Goal: Task Accomplishment & Management: Use online tool/utility

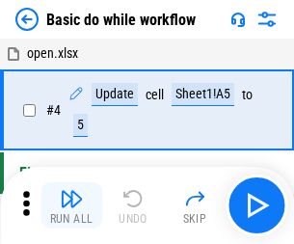
click at [71, 206] on img "button" at bounding box center [71, 198] width 23 height 23
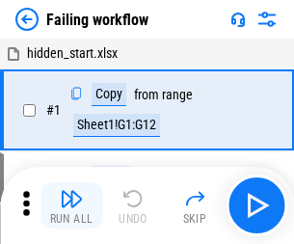
click at [71, 206] on img "button" at bounding box center [71, 198] width 23 height 23
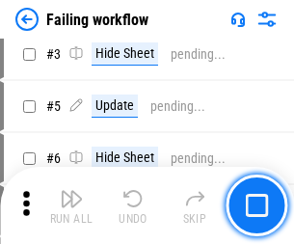
scroll to position [409, 0]
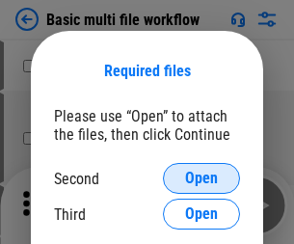
click at [202, 179] on span "Open" at bounding box center [201, 178] width 33 height 15
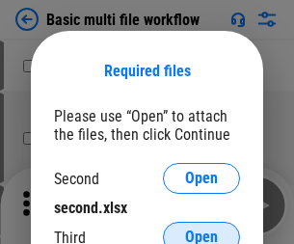
click at [202, 230] on span "Open" at bounding box center [201, 237] width 33 height 15
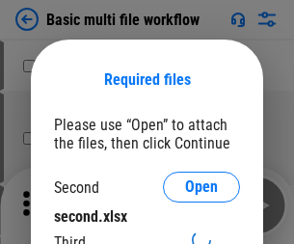
scroll to position [9, 0]
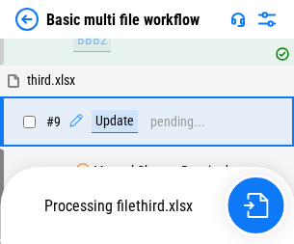
scroll to position [672, 0]
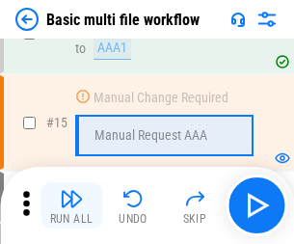
click at [71, 206] on img "button" at bounding box center [71, 198] width 23 height 23
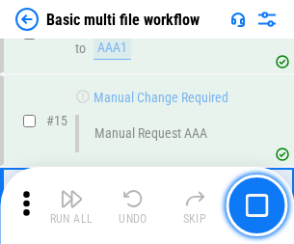
scroll to position [1285, 0]
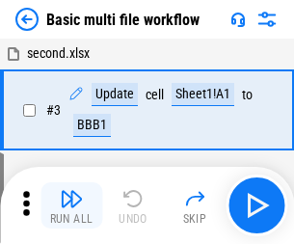
click at [71, 206] on img "button" at bounding box center [71, 198] width 23 height 23
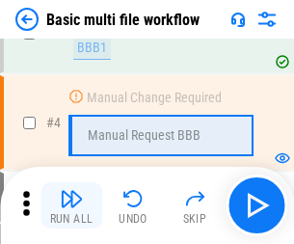
click at [71, 206] on img "button" at bounding box center [71, 198] width 23 height 23
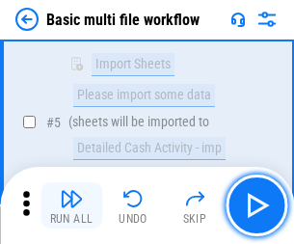
click at [71, 206] on img "button" at bounding box center [71, 198] width 23 height 23
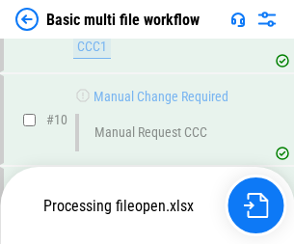
scroll to position [905, 0]
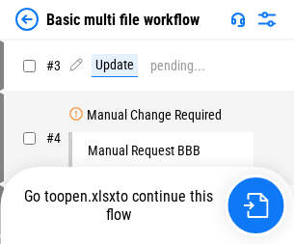
scroll to position [78, 0]
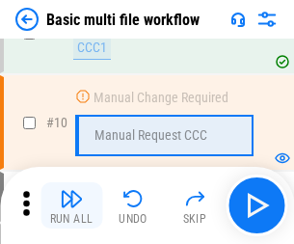
click at [71, 206] on img "button" at bounding box center [71, 198] width 23 height 23
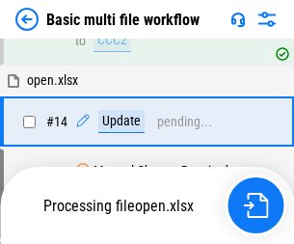
scroll to position [1010, 0]
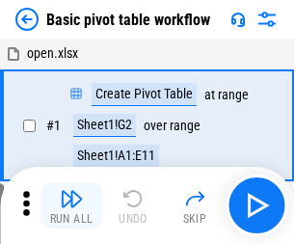
click at [71, 206] on img "button" at bounding box center [71, 198] width 23 height 23
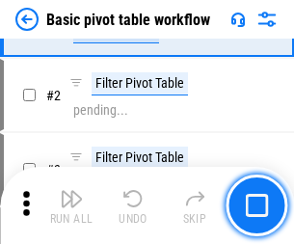
scroll to position [462, 0]
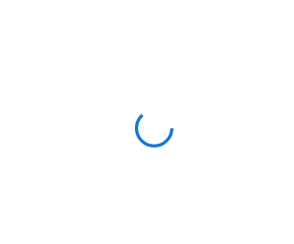
scroll to position [7, 0]
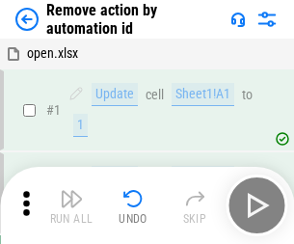
scroll to position [71, 0]
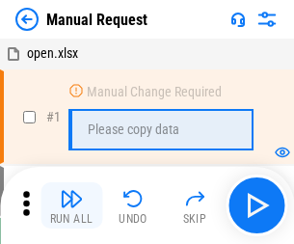
click at [71, 206] on img "button" at bounding box center [71, 198] width 23 height 23
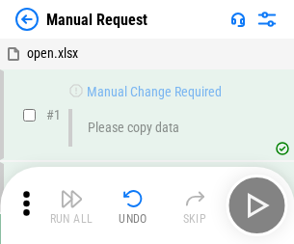
scroll to position [66, 0]
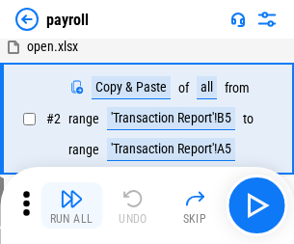
click at [71, 206] on img "button" at bounding box center [71, 198] width 23 height 23
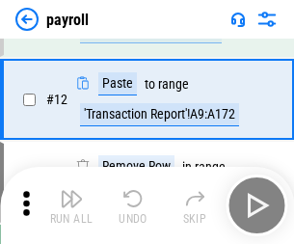
scroll to position [140, 0]
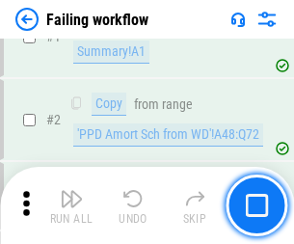
scroll to position [312, 0]
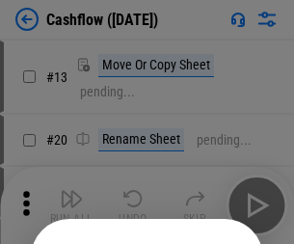
scroll to position [188, 0]
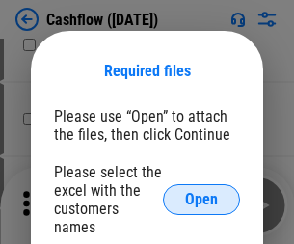
click at [202, 192] on span "Open" at bounding box center [201, 199] width 33 height 15
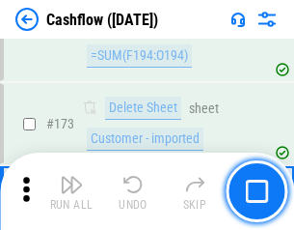
scroll to position [2044, 0]
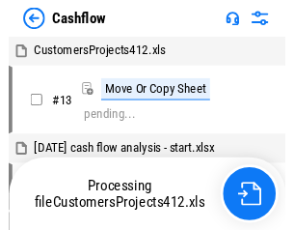
scroll to position [22, 0]
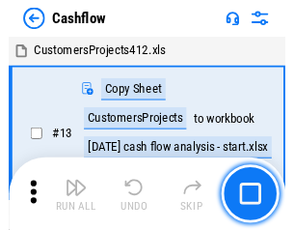
scroll to position [22, 0]
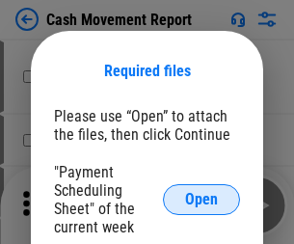
click at [202, 200] on span "Open" at bounding box center [201, 199] width 33 height 15
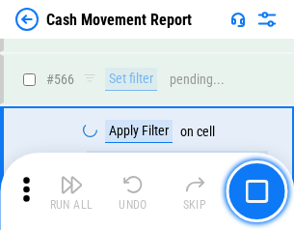
scroll to position [8848, 0]
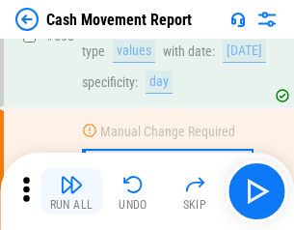
click at [71, 191] on img "button" at bounding box center [71, 184] width 23 height 23
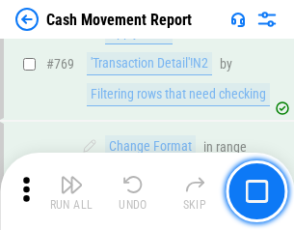
scroll to position [10728, 0]
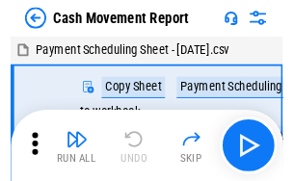
scroll to position [35, 0]
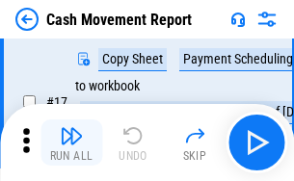
click at [71, 143] on img "button" at bounding box center [71, 136] width 23 height 23
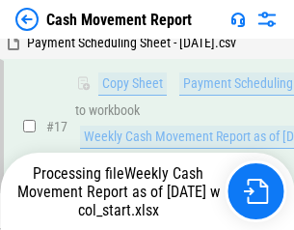
scroll to position [402, 0]
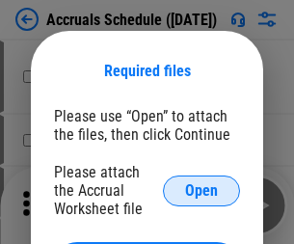
click at [202, 190] on span "Open" at bounding box center [201, 190] width 33 height 15
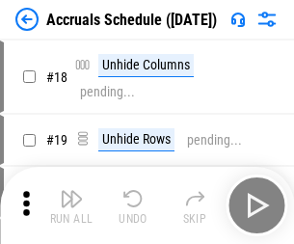
scroll to position [185, 0]
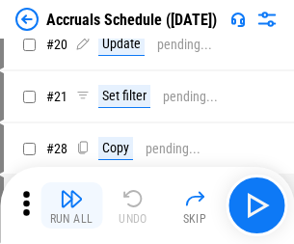
click at [71, 206] on img "button" at bounding box center [71, 198] width 23 height 23
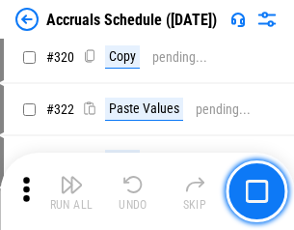
scroll to position [3591, 0]
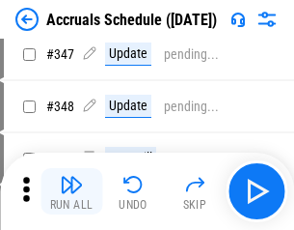
click at [71, 191] on img "button" at bounding box center [71, 184] width 23 height 23
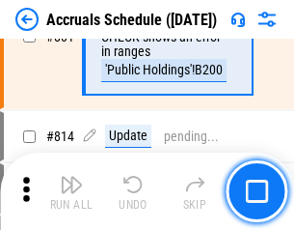
scroll to position [8519, 0]
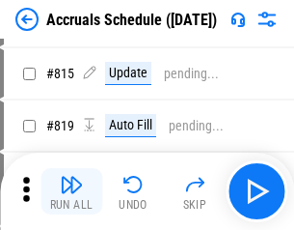
click at [71, 191] on img "button" at bounding box center [71, 184] width 23 height 23
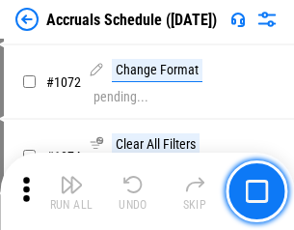
scroll to position [11307, 0]
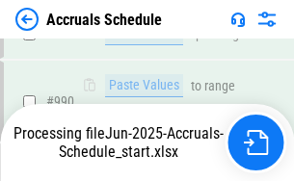
scroll to position [10968, 0]
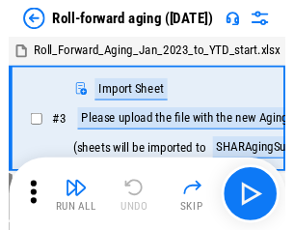
scroll to position [3, 0]
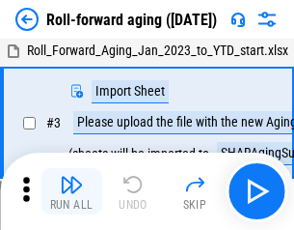
click at [71, 191] on img "button" at bounding box center [71, 184] width 23 height 23
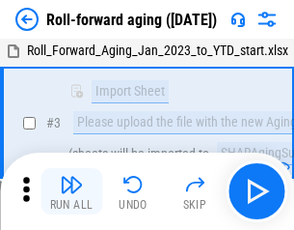
click at [71, 191] on img "button" at bounding box center [71, 184] width 23 height 23
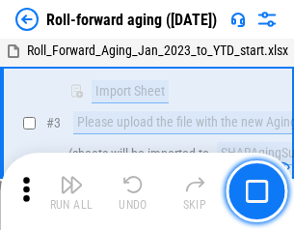
scroll to position [125, 0]
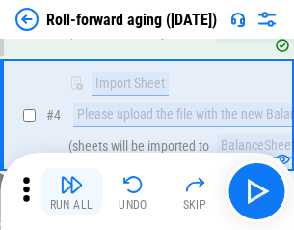
click at [71, 191] on img "button" at bounding box center [71, 184] width 23 height 23
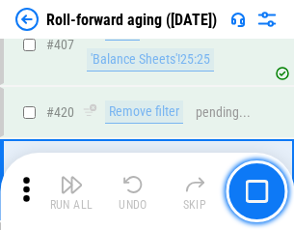
scroll to position [6694, 0]
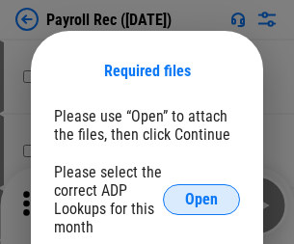
click at [202, 200] on span "Open" at bounding box center [201, 199] width 33 height 15
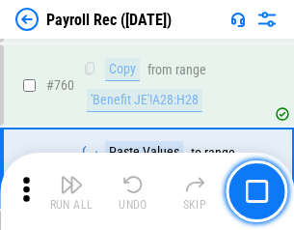
scroll to position [11677, 0]
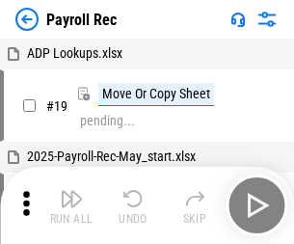
click at [71, 206] on img "button" at bounding box center [71, 198] width 23 height 23
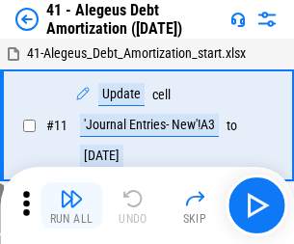
click at [71, 206] on img "button" at bounding box center [71, 198] width 23 height 23
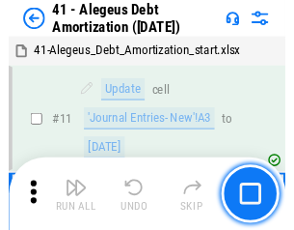
scroll to position [238, 0]
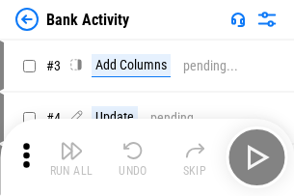
click at [71, 157] on img "button" at bounding box center [71, 150] width 23 height 23
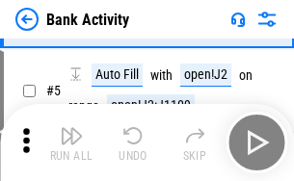
scroll to position [102, 0]
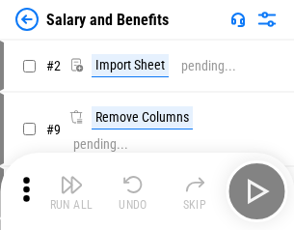
click at [71, 191] on img "button" at bounding box center [71, 184] width 23 height 23
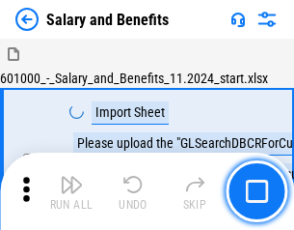
scroll to position [26, 0]
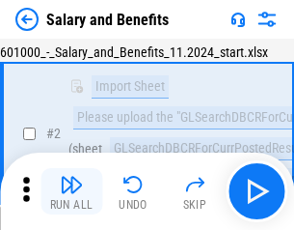
click at [71, 191] on img "button" at bounding box center [71, 184] width 23 height 23
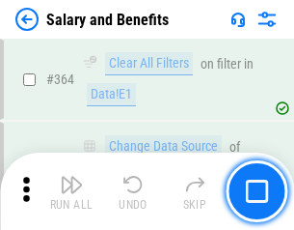
scroll to position [9091, 0]
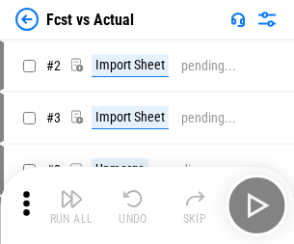
click at [71, 191] on img "button" at bounding box center [71, 198] width 23 height 23
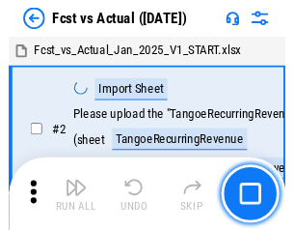
scroll to position [25, 0]
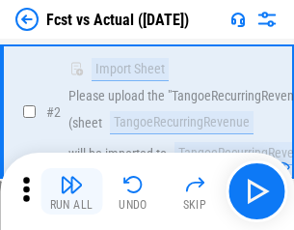
click at [71, 191] on img "button" at bounding box center [71, 184] width 23 height 23
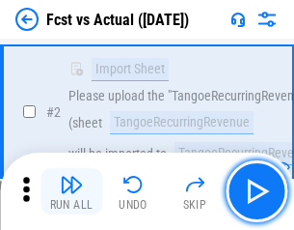
scroll to position [181, 0]
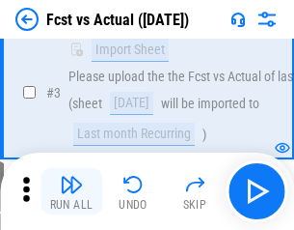
click at [71, 191] on img "button" at bounding box center [71, 184] width 23 height 23
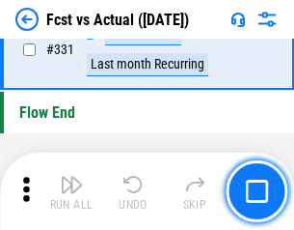
scroll to position [9241, 0]
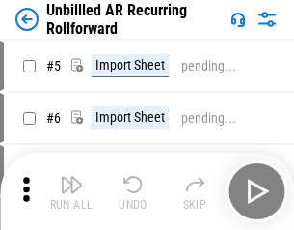
click at [71, 191] on img "button" at bounding box center [71, 184] width 23 height 23
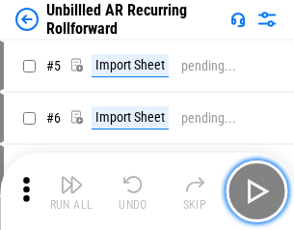
scroll to position [42, 0]
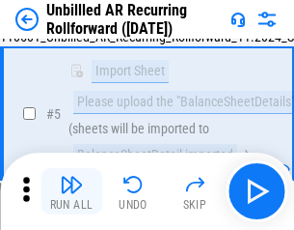
click at [71, 191] on img "button" at bounding box center [71, 184] width 23 height 23
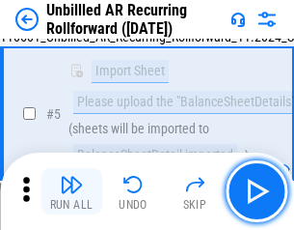
scroll to position [181, 0]
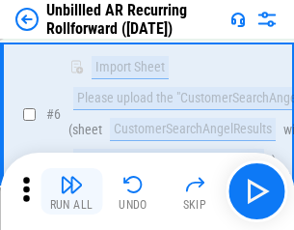
click at [71, 191] on img "button" at bounding box center [71, 184] width 23 height 23
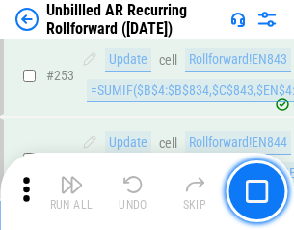
scroll to position [6557, 0]
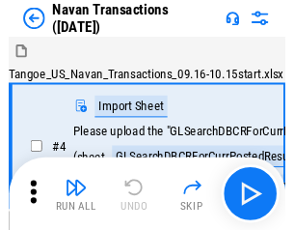
scroll to position [31, 0]
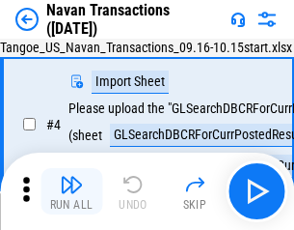
click at [71, 191] on img "button" at bounding box center [71, 184] width 23 height 23
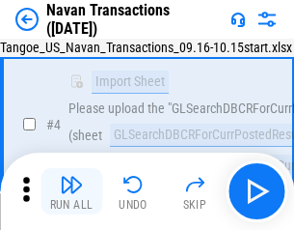
click at [71, 191] on img "button" at bounding box center [71, 184] width 23 height 23
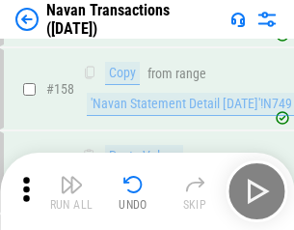
scroll to position [6259, 0]
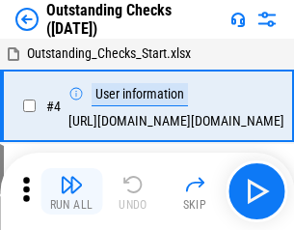
click at [71, 191] on img "button" at bounding box center [71, 184] width 23 height 23
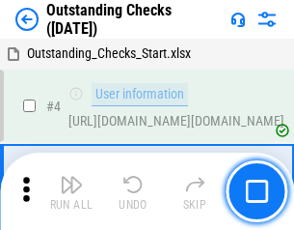
scroll to position [81, 0]
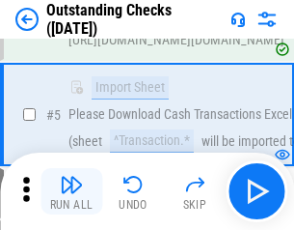
click at [71, 191] on img "button" at bounding box center [71, 184] width 23 height 23
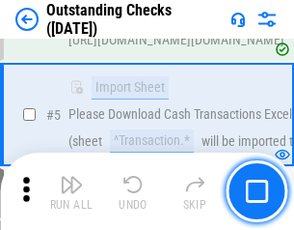
scroll to position [202, 0]
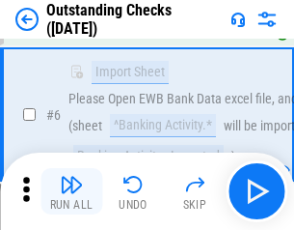
click at [71, 191] on img "button" at bounding box center [71, 184] width 23 height 23
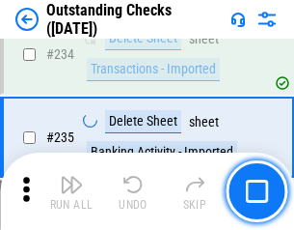
scroll to position [5862, 0]
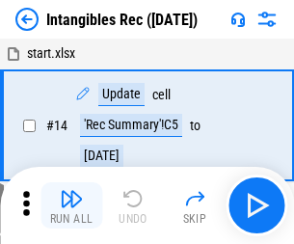
click at [71, 206] on img "button" at bounding box center [71, 198] width 23 height 23
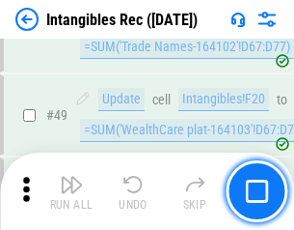
scroll to position [752, 0]
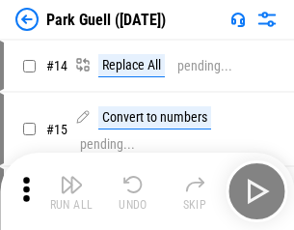
click at [71, 191] on img "button" at bounding box center [71, 184] width 23 height 23
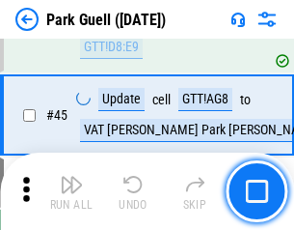
scroll to position [2414, 0]
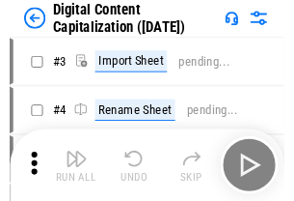
scroll to position [56, 0]
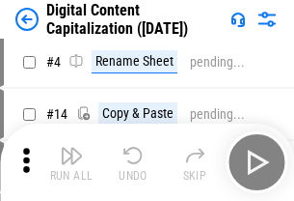
click at [71, 162] on img "button" at bounding box center [71, 155] width 23 height 23
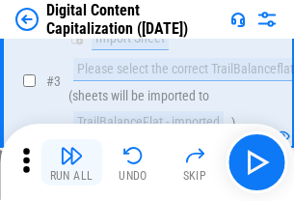
click at [71, 162] on img "button" at bounding box center [71, 155] width 23 height 23
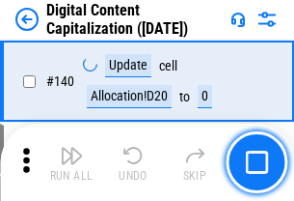
scroll to position [2047, 0]
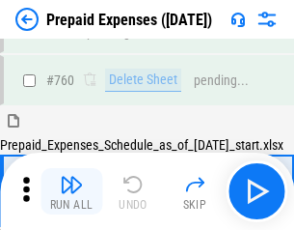
click at [71, 191] on img "button" at bounding box center [71, 184] width 23 height 23
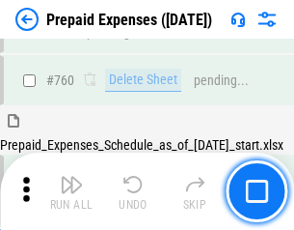
scroll to position [5351, 0]
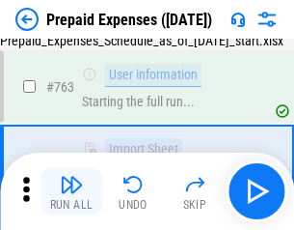
click at [71, 191] on img "button" at bounding box center [71, 184] width 23 height 23
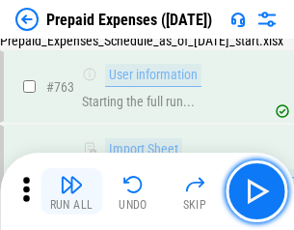
scroll to position [5465, 0]
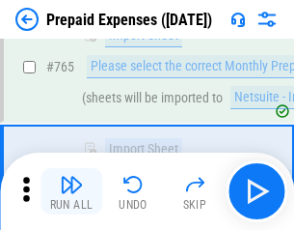
click at [71, 191] on img "button" at bounding box center [71, 184] width 23 height 23
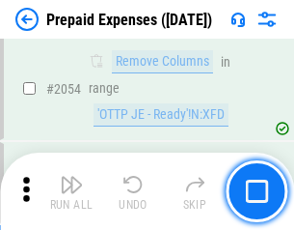
scroll to position [20180, 0]
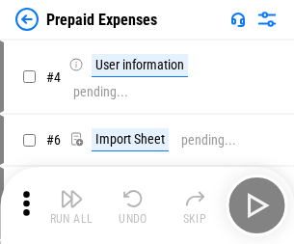
click at [71, 206] on img "button" at bounding box center [71, 198] width 23 height 23
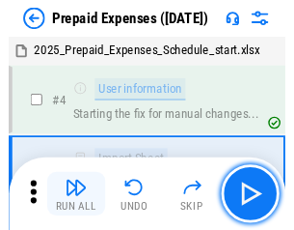
scroll to position [85, 0]
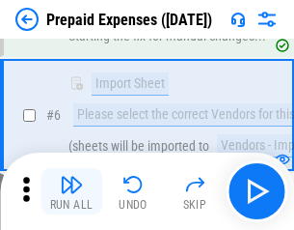
click at [71, 191] on img "button" at bounding box center [71, 184] width 23 height 23
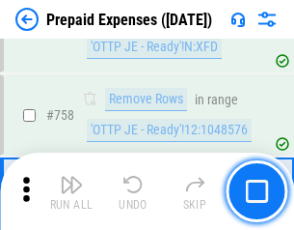
scroll to position [6879, 0]
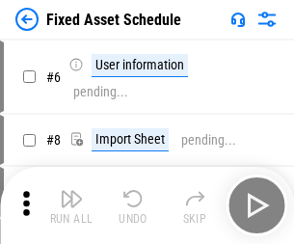
click at [71, 206] on img "button" at bounding box center [71, 198] width 23 height 23
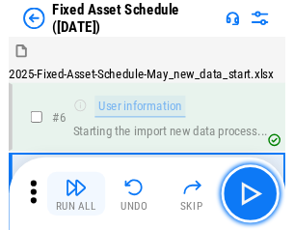
scroll to position [104, 0]
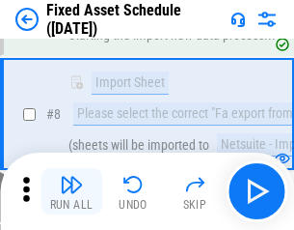
click at [71, 191] on img "button" at bounding box center [71, 184] width 23 height 23
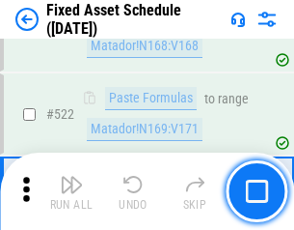
scroll to position [6710, 0]
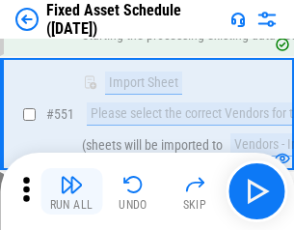
click at [71, 191] on img "button" at bounding box center [71, 184] width 23 height 23
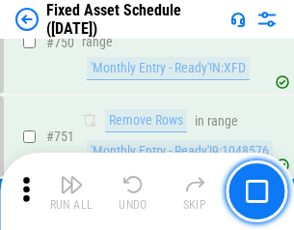
scroll to position [9412, 0]
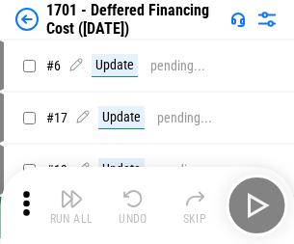
click at [71, 206] on img "button" at bounding box center [71, 198] width 23 height 23
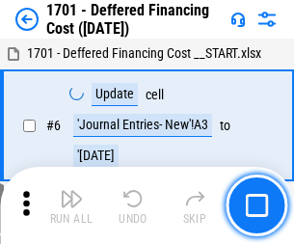
scroll to position [232, 0]
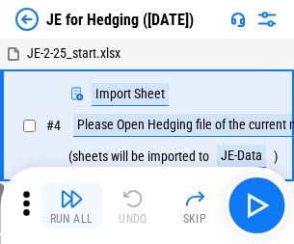
click at [71, 191] on img "button" at bounding box center [71, 198] width 23 height 23
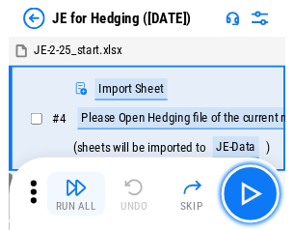
scroll to position [3, 0]
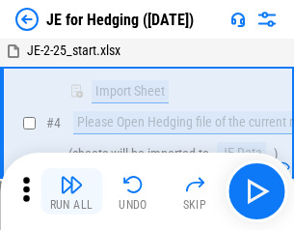
click at [71, 191] on img "button" at bounding box center [71, 184] width 23 height 23
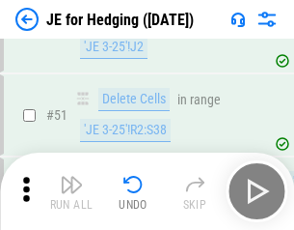
scroll to position [1250, 0]
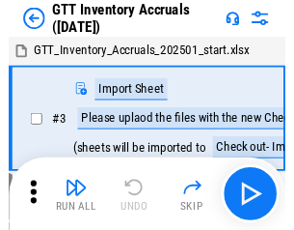
scroll to position [3, 0]
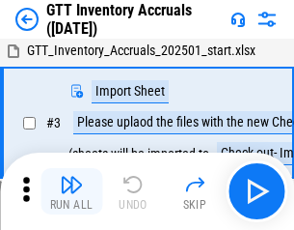
click at [71, 191] on img "button" at bounding box center [71, 184] width 23 height 23
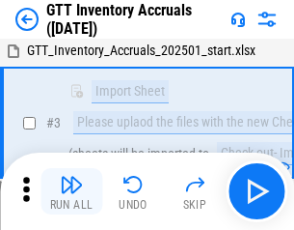
click at [71, 191] on img "button" at bounding box center [71, 184] width 23 height 23
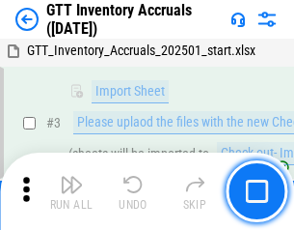
scroll to position [125, 0]
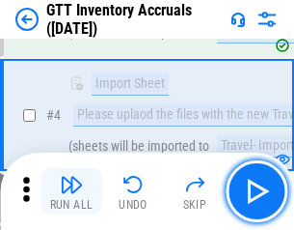
click at [71, 191] on img "button" at bounding box center [71, 184] width 23 height 23
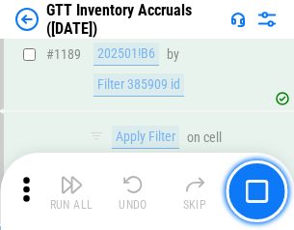
scroll to position [15765, 0]
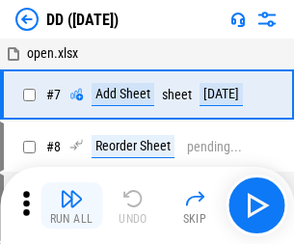
click at [71, 206] on img "button" at bounding box center [71, 198] width 23 height 23
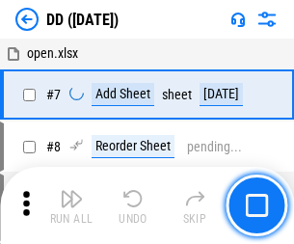
scroll to position [186, 0]
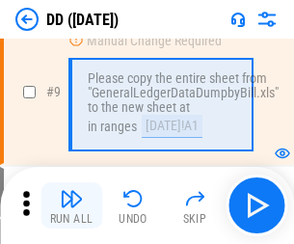
click at [71, 206] on img "button" at bounding box center [71, 198] width 23 height 23
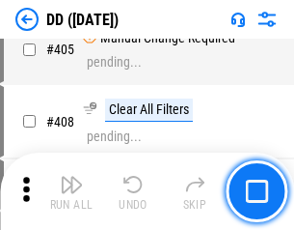
scroll to position [8638, 0]
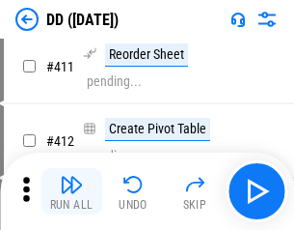
click at [71, 191] on img "button" at bounding box center [71, 184] width 23 height 23
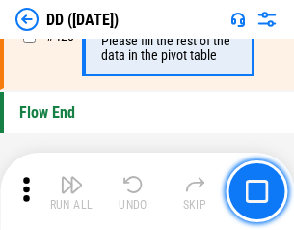
scroll to position [9240, 0]
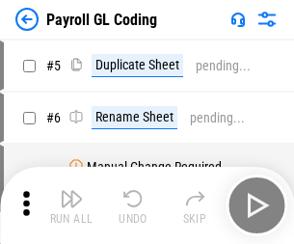
click at [71, 206] on img "button" at bounding box center [71, 198] width 23 height 23
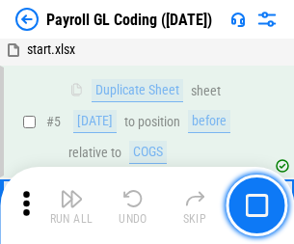
scroll to position [232, 0]
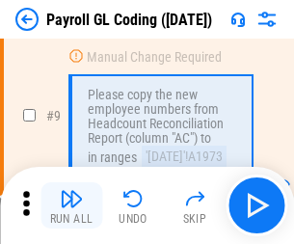
click at [71, 206] on img "button" at bounding box center [71, 198] width 23 height 23
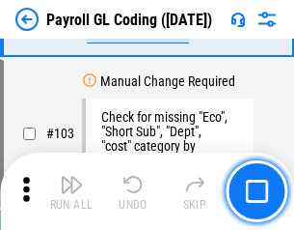
scroll to position [4529, 0]
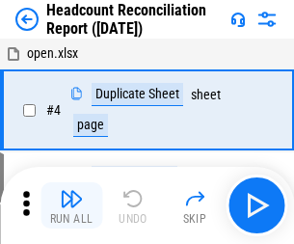
click at [71, 206] on img "button" at bounding box center [71, 198] width 23 height 23
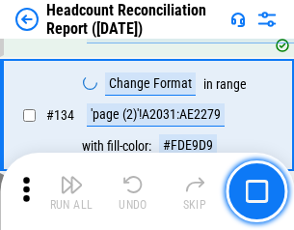
scroll to position [2321, 0]
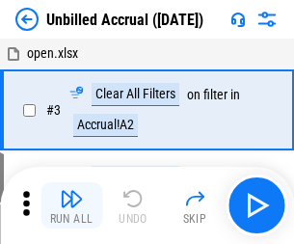
click at [71, 206] on img "button" at bounding box center [71, 198] width 23 height 23
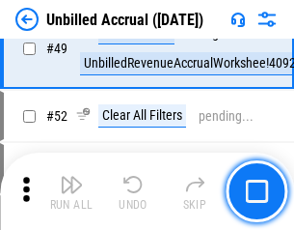
scroll to position [1751, 0]
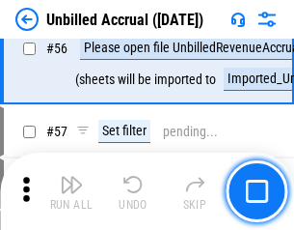
click at [71, 191] on img "button" at bounding box center [71, 184] width 23 height 23
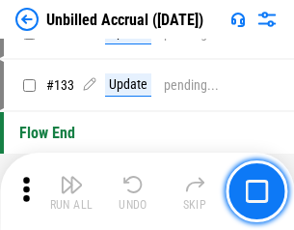
scroll to position [5750, 0]
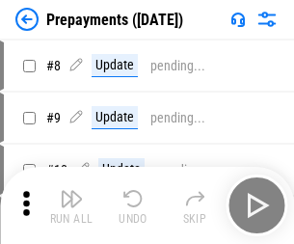
click at [71, 206] on img "button" at bounding box center [71, 198] width 23 height 23
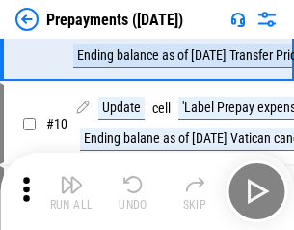
scroll to position [121, 0]
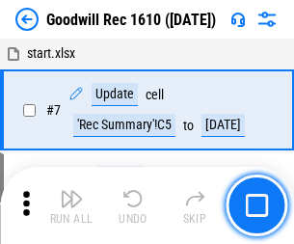
scroll to position [330, 0]
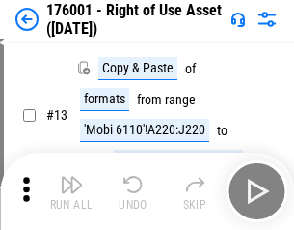
scroll to position [125, 0]
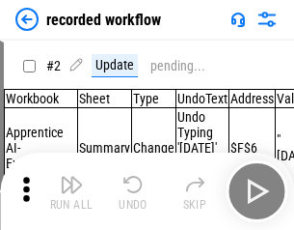
click at [71, 191] on img "button" at bounding box center [71, 184] width 23 height 23
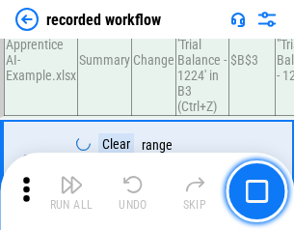
scroll to position [6034, 0]
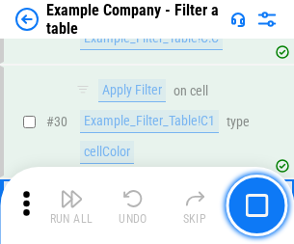
scroll to position [1767, 0]
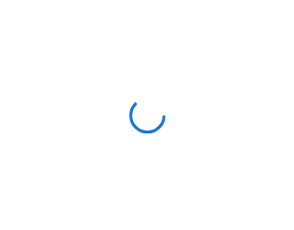
scroll to position [30, 0]
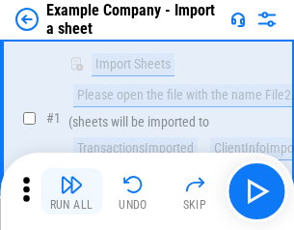
click at [71, 191] on img "button" at bounding box center [71, 184] width 23 height 23
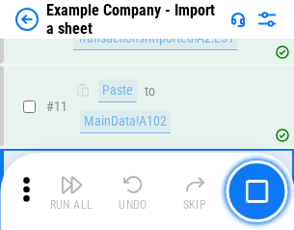
scroll to position [427, 0]
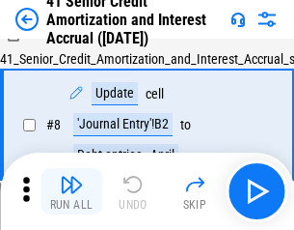
click at [71, 191] on img "button" at bounding box center [71, 184] width 23 height 23
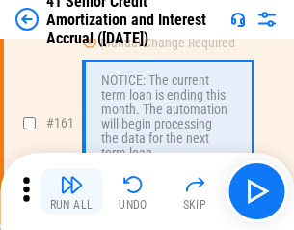
click at [71, 191] on img "button" at bounding box center [71, 184] width 23 height 23
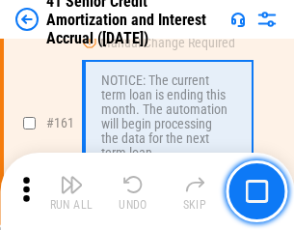
scroll to position [2065, 0]
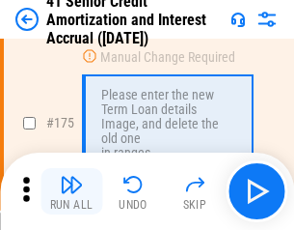
click at [71, 191] on img "button" at bounding box center [71, 184] width 23 height 23
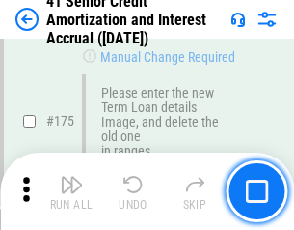
scroll to position [2261, 0]
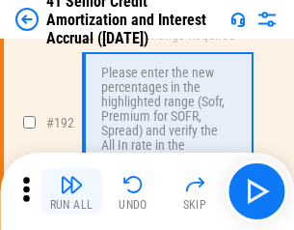
click at [71, 191] on img "button" at bounding box center [71, 184] width 23 height 23
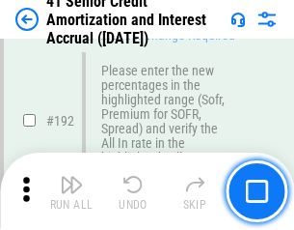
scroll to position [2463, 0]
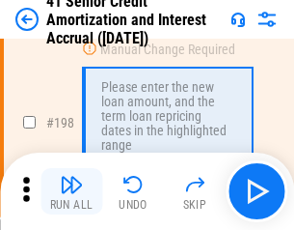
click at [71, 191] on img "button" at bounding box center [71, 184] width 23 height 23
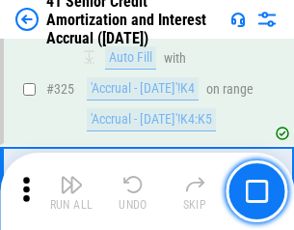
scroll to position [4932, 0]
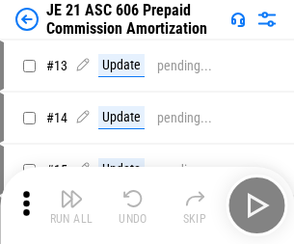
click at [71, 191] on img "button" at bounding box center [71, 198] width 23 height 23
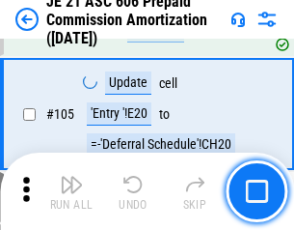
scroll to position [970, 0]
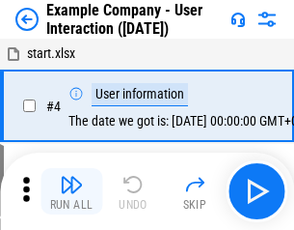
click at [71, 191] on img "button" at bounding box center [71, 184] width 23 height 23
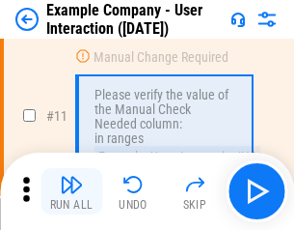
click at [71, 191] on img "button" at bounding box center [71, 184] width 23 height 23
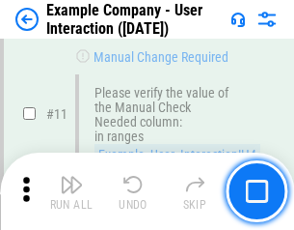
scroll to position [418, 0]
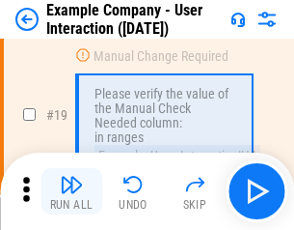
click at [71, 191] on img "button" at bounding box center [71, 184] width 23 height 23
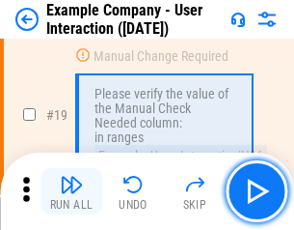
click at [71, 191] on img "button" at bounding box center [71, 184] width 23 height 23
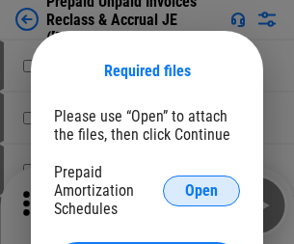
click at [202, 190] on span "Open" at bounding box center [201, 190] width 33 height 15
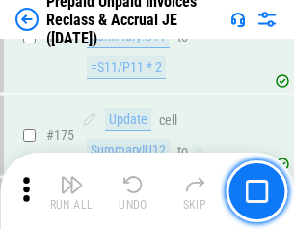
scroll to position [2606, 0]
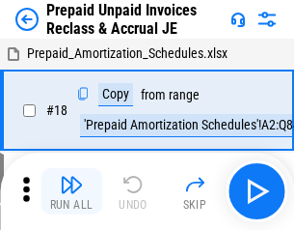
click at [71, 191] on img "button" at bounding box center [71, 184] width 23 height 23
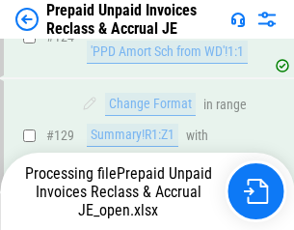
scroll to position [1680, 0]
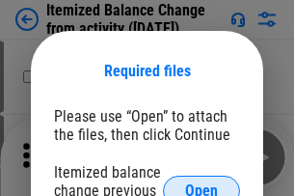
click at [202, 183] on span "Open" at bounding box center [201, 190] width 33 height 15
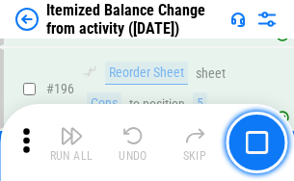
scroll to position [3716, 0]
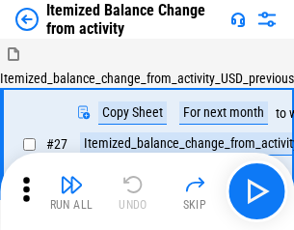
scroll to position [30, 0]
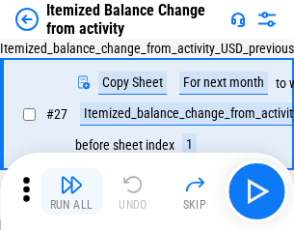
click at [71, 191] on img "button" at bounding box center [71, 184] width 23 height 23
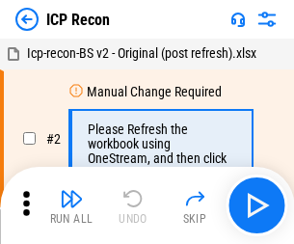
scroll to position [9, 0]
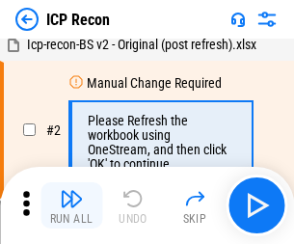
click at [71, 206] on img "button" at bounding box center [71, 198] width 23 height 23
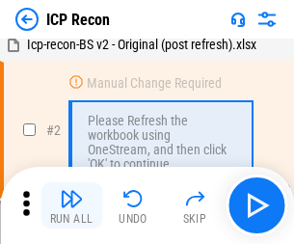
click at [71, 206] on img "button" at bounding box center [71, 198] width 23 height 23
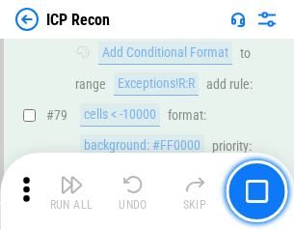
scroll to position [1892, 0]
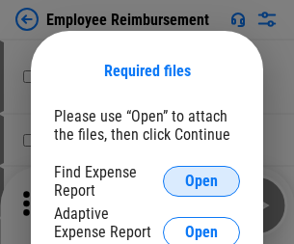
click at [202, 181] on span "Open" at bounding box center [201, 181] width 33 height 15
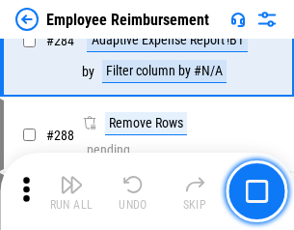
scroll to position [5247, 0]
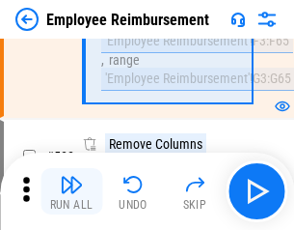
click at [71, 191] on img "button" at bounding box center [71, 184] width 23 height 23
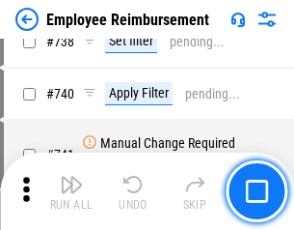
scroll to position [13544, 0]
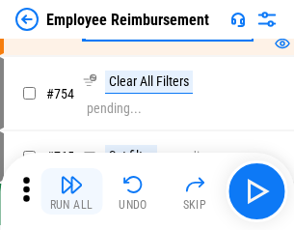
click at [71, 191] on img "button" at bounding box center [71, 184] width 23 height 23
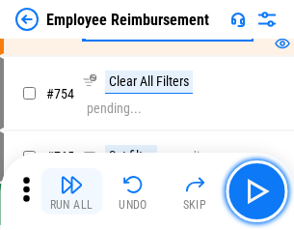
click at [71, 191] on img "button" at bounding box center [71, 184] width 23 height 23
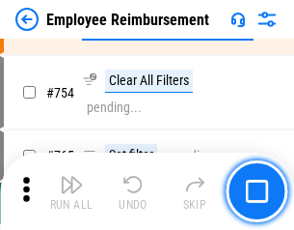
click at [71, 191] on img "button" at bounding box center [71, 184] width 23 height 23
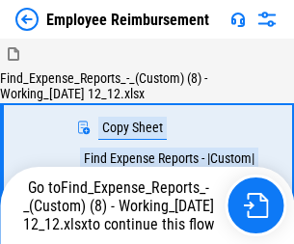
scroll to position [66, 0]
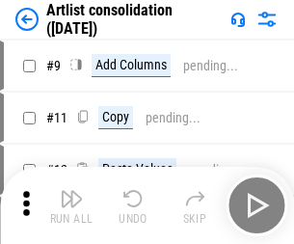
click at [71, 206] on img "button" at bounding box center [71, 198] width 23 height 23
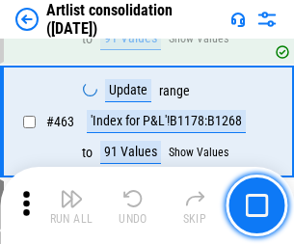
scroll to position [8453, 0]
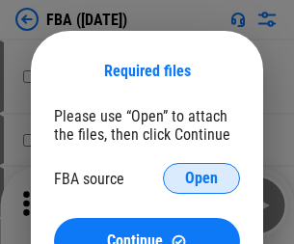
click at [202, 179] on span "Open" at bounding box center [201, 178] width 33 height 15
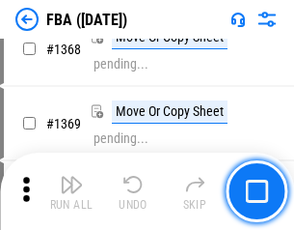
scroll to position [20733, 0]
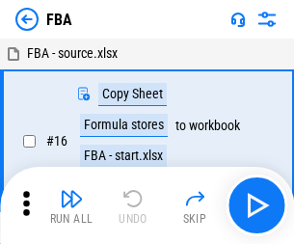
scroll to position [19, 0]
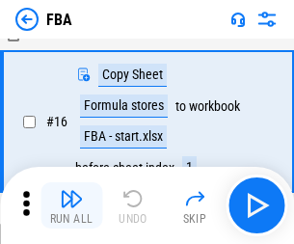
click at [71, 206] on img "button" at bounding box center [71, 198] width 23 height 23
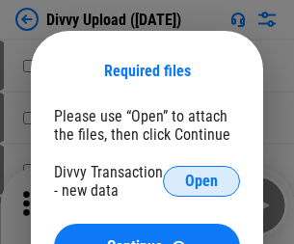
click at [202, 181] on span "Open" at bounding box center [201, 181] width 33 height 15
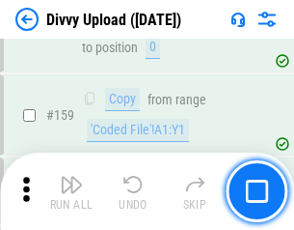
scroll to position [1999, 0]
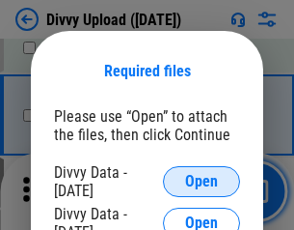
click at [202, 181] on span "Open" at bounding box center [201, 181] width 33 height 15
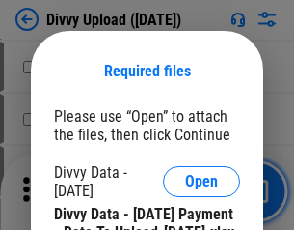
scroll to position [3279, 0]
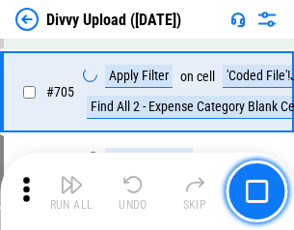
scroll to position [13207, 0]
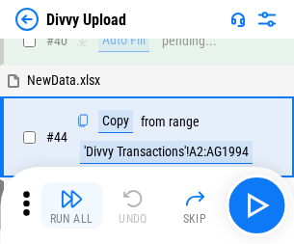
click at [71, 206] on img "button" at bounding box center [71, 198] width 23 height 23
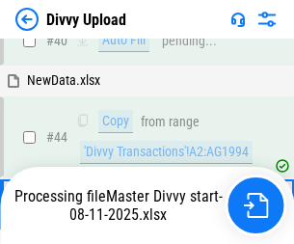
scroll to position [212, 0]
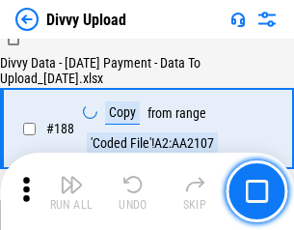
scroll to position [2272, 0]
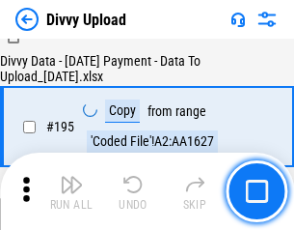
scroll to position [2698, 0]
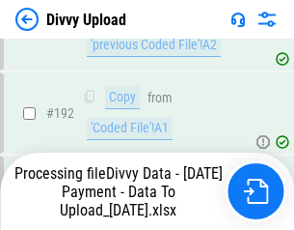
scroll to position [2586, 0]
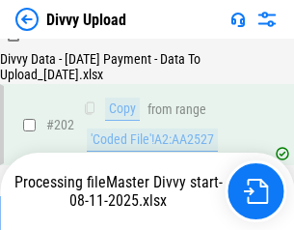
scroll to position [3124, 0]
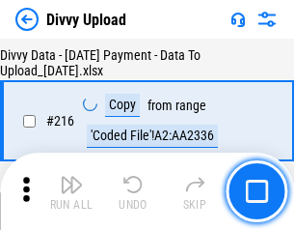
scroll to position [3975, 0]
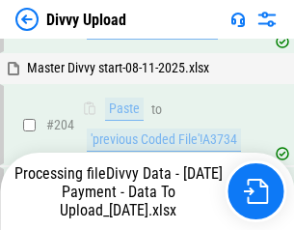
scroll to position [3438, 0]
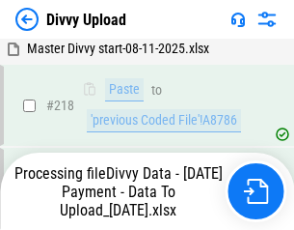
scroll to position [4289, 0]
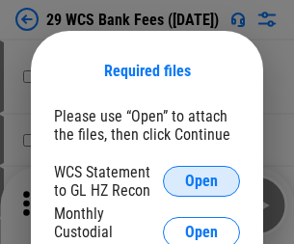
click at [202, 181] on span "Open" at bounding box center [201, 181] width 33 height 15
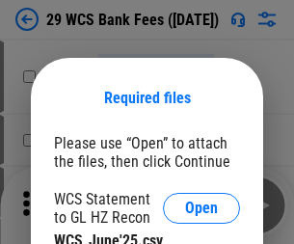
scroll to position [27, 0]
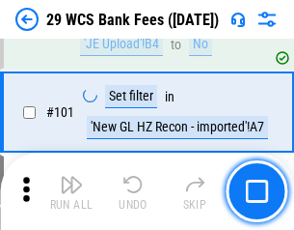
scroll to position [1881, 0]
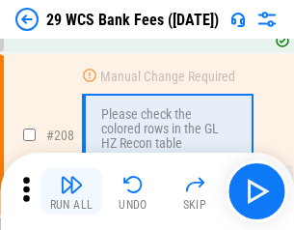
click at [71, 191] on img "button" at bounding box center [71, 184] width 23 height 23
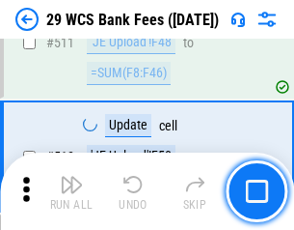
scroll to position [9713, 0]
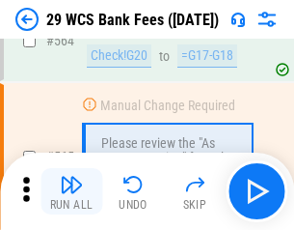
click at [71, 191] on img "button" at bounding box center [71, 184] width 23 height 23
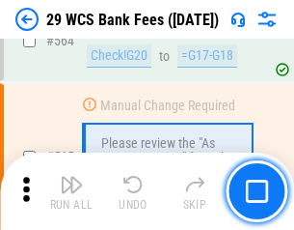
scroll to position [10441, 0]
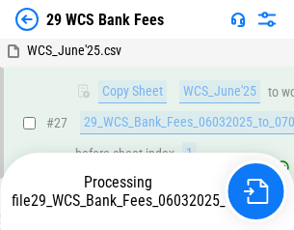
scroll to position [385, 0]
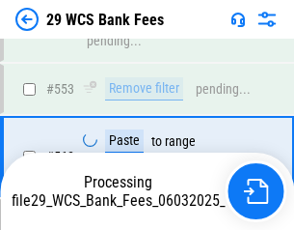
scroll to position [10419, 0]
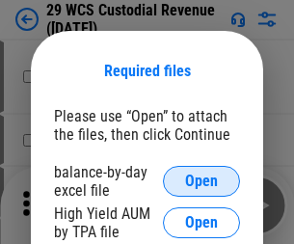
click at [202, 181] on span "Open" at bounding box center [201, 181] width 33 height 15
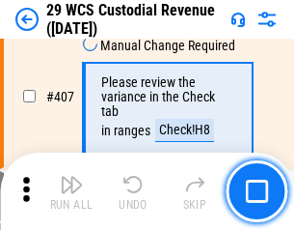
scroll to position [8942, 0]
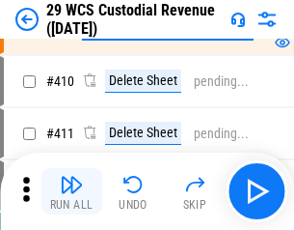
click at [71, 191] on img "button" at bounding box center [71, 184] width 23 height 23
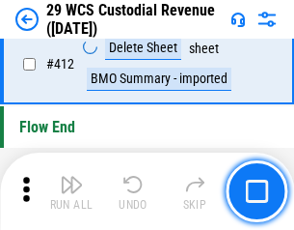
scroll to position [9220, 0]
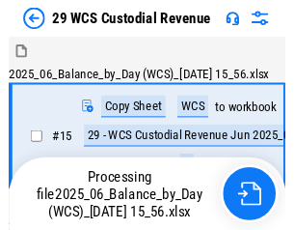
scroll to position [46, 0]
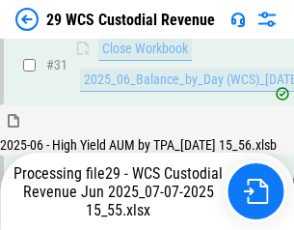
scroll to position [991, 0]
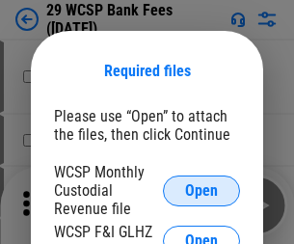
click at [202, 190] on span "Open" at bounding box center [201, 190] width 33 height 15
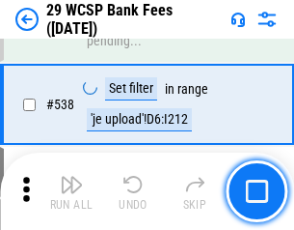
scroll to position [7418, 0]
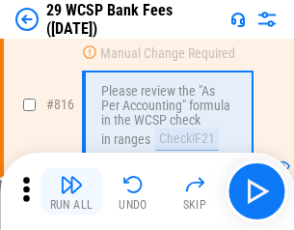
click at [71, 191] on img "button" at bounding box center [71, 184] width 23 height 23
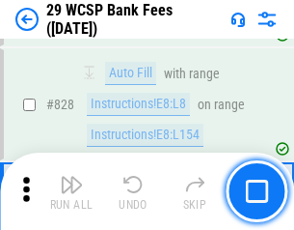
scroll to position [12249, 0]
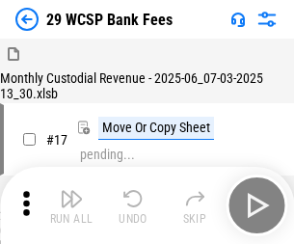
click at [71, 191] on img "button" at bounding box center [71, 198] width 23 height 23
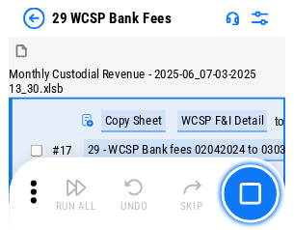
scroll to position [46, 0]
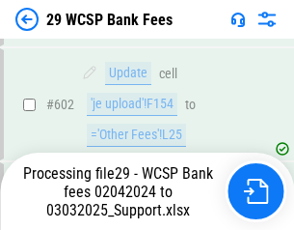
scroll to position [9379, 0]
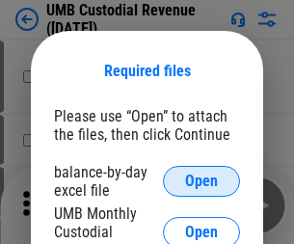
click at [202, 181] on span "Open" at bounding box center [201, 181] width 33 height 15
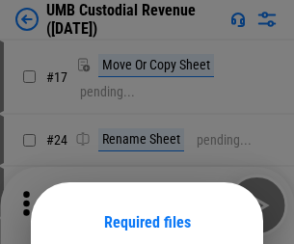
scroll to position [152, 0]
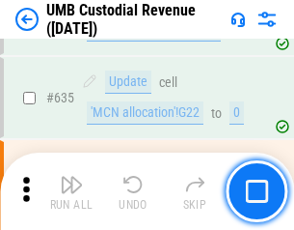
scroll to position [10103, 0]
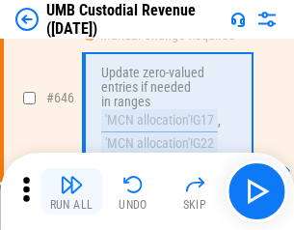
click at [71, 191] on img "button" at bounding box center [71, 184] width 23 height 23
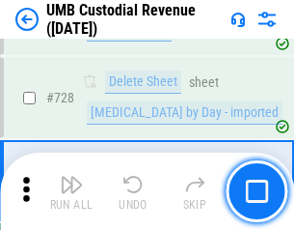
scroll to position [11909, 0]
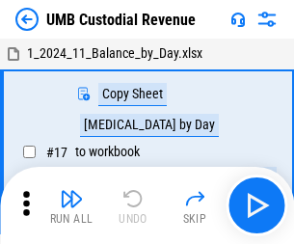
scroll to position [14, 0]
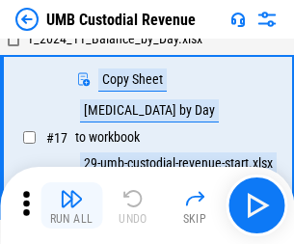
click at [71, 206] on img "button" at bounding box center [71, 198] width 23 height 23
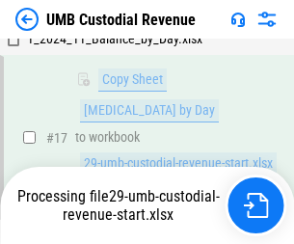
scroll to position [381, 0]
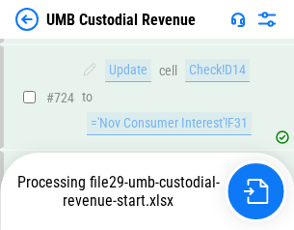
scroll to position [11699, 0]
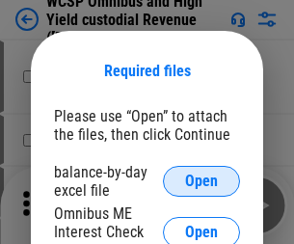
click at [202, 181] on span "Open" at bounding box center [201, 181] width 33 height 15
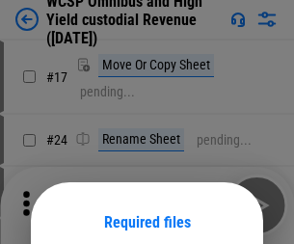
scroll to position [152, 0]
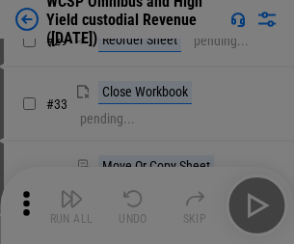
scroll to position [441, 0]
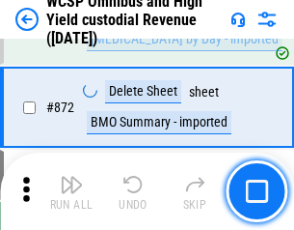
scroll to position [16339, 0]
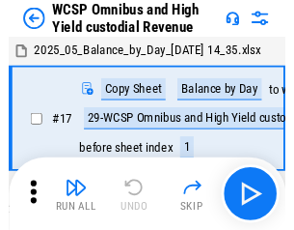
scroll to position [11, 0]
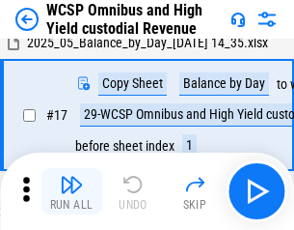
click at [71, 191] on img "button" at bounding box center [71, 184] width 23 height 23
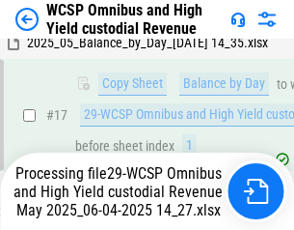
scroll to position [402, 0]
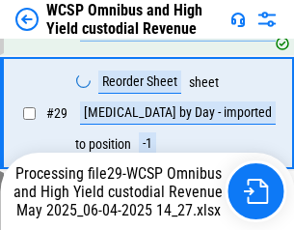
scroll to position [402, 0]
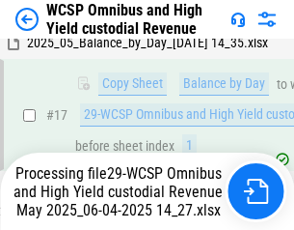
scroll to position [402, 0]
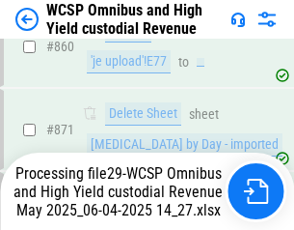
scroll to position [16295, 0]
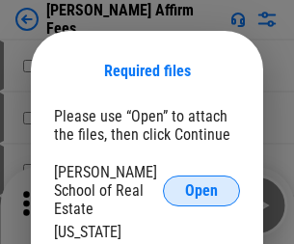
click at [202, 183] on span "Open" at bounding box center [201, 190] width 33 height 15
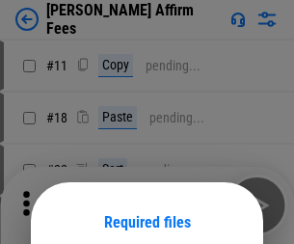
scroll to position [152, 0]
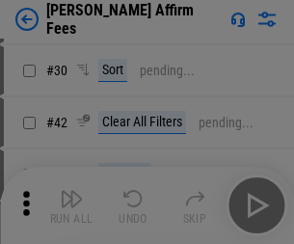
scroll to position [393, 0]
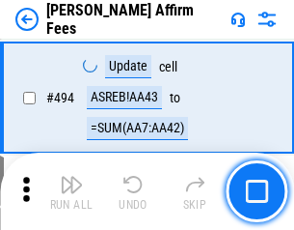
scroll to position [5249, 0]
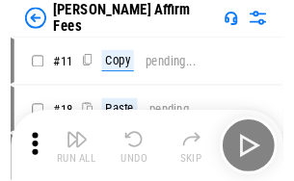
scroll to position [19, 0]
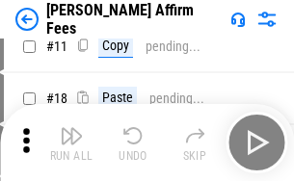
click at [71, 143] on img "button" at bounding box center [71, 136] width 23 height 23
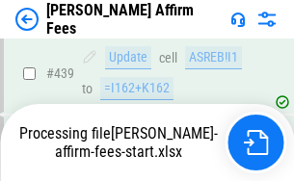
scroll to position [5063, 0]
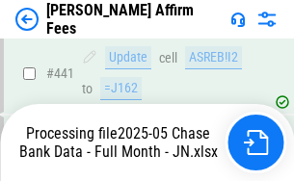
scroll to position [5063, 0]
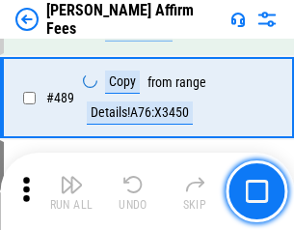
scroll to position [5039, 0]
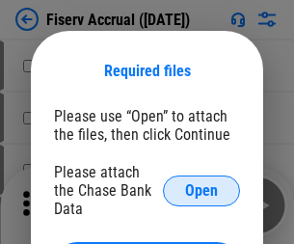
click at [202, 183] on span "Open" at bounding box center [201, 190] width 33 height 15
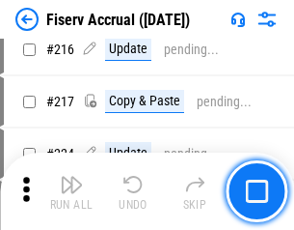
scroll to position [5223, 0]
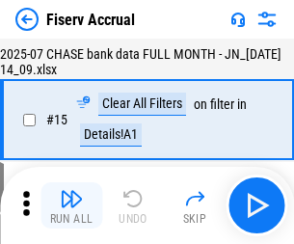
click at [71, 206] on img "button" at bounding box center [71, 198] width 23 height 23
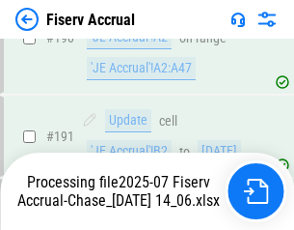
scroll to position [5076, 0]
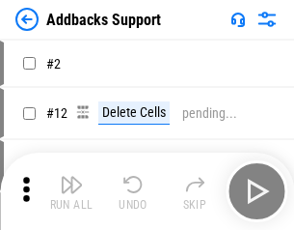
click at [71, 191] on img "button" at bounding box center [71, 184] width 23 height 23
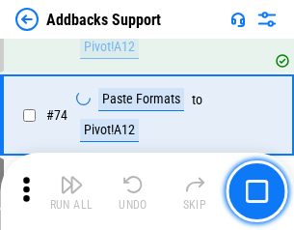
scroll to position [1406, 0]
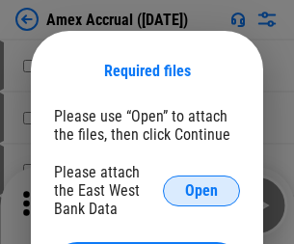
click at [202, 190] on span "Open" at bounding box center [201, 190] width 33 height 15
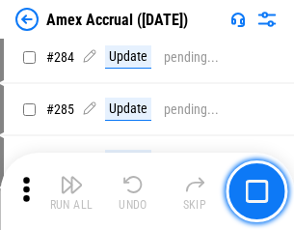
scroll to position [5286, 0]
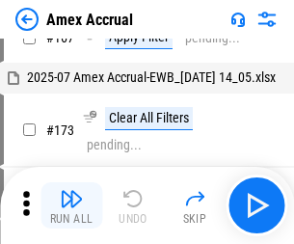
click at [71, 206] on img "button" at bounding box center [71, 198] width 23 height 23
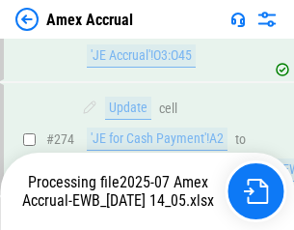
scroll to position [5753, 0]
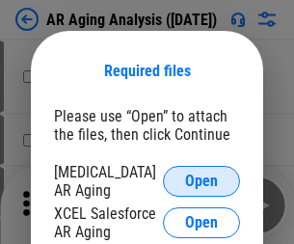
click at [202, 179] on span "Open" at bounding box center [201, 181] width 33 height 15
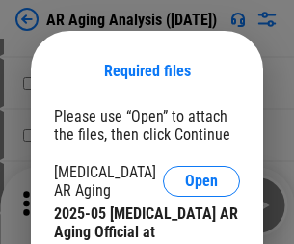
scroll to position [581, 0]
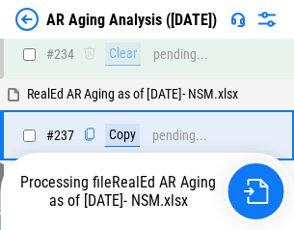
scroll to position [2992, 0]
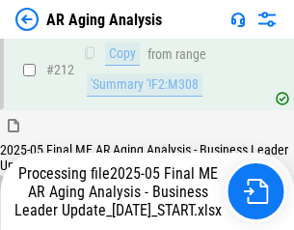
scroll to position [2970, 0]
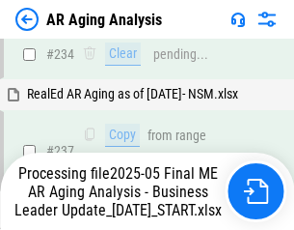
scroll to position [3050, 0]
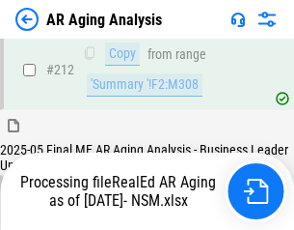
scroll to position [2887, 0]
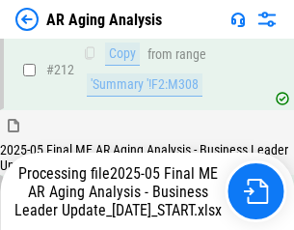
scroll to position [2970, 0]
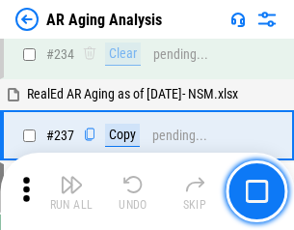
scroll to position [2970, 0]
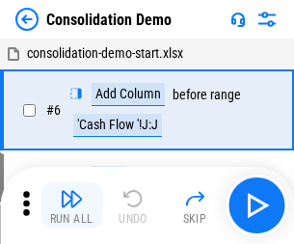
click at [71, 206] on img "button" at bounding box center [71, 198] width 23 height 23
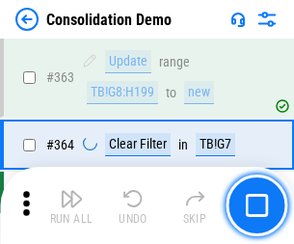
scroll to position [6471, 0]
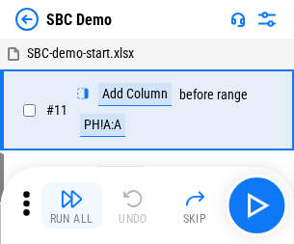
click at [71, 206] on img "button" at bounding box center [71, 198] width 23 height 23
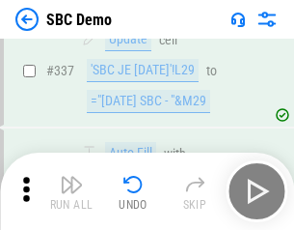
scroll to position [5079, 0]
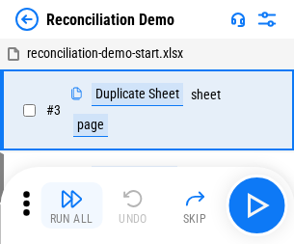
click at [71, 206] on img "button" at bounding box center [71, 198] width 23 height 23
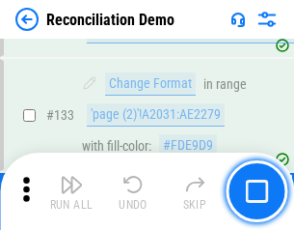
scroll to position [2293, 0]
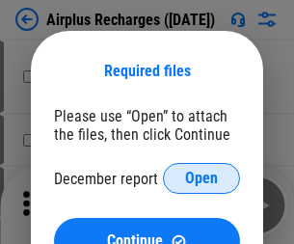
click at [202, 179] on span "Open" at bounding box center [201, 178] width 33 height 15
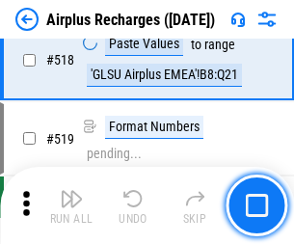
scroll to position [8308, 0]
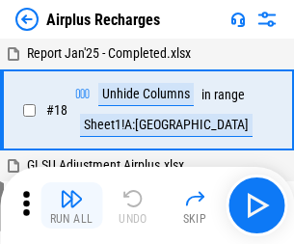
click at [71, 206] on img "button" at bounding box center [71, 198] width 23 height 23
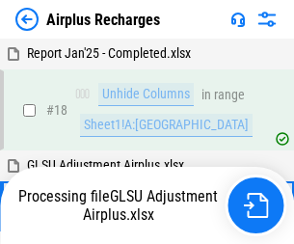
scroll to position [85, 0]
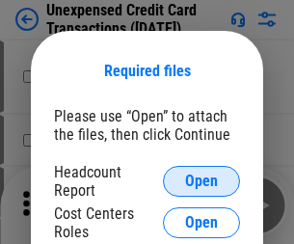
click at [202, 181] on span "Open" at bounding box center [201, 181] width 33 height 15
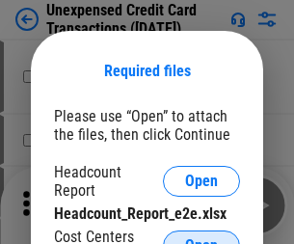
click at [202, 238] on span "Open" at bounding box center [201, 245] width 33 height 15
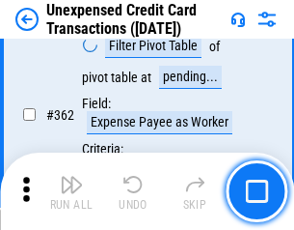
scroll to position [4965, 0]
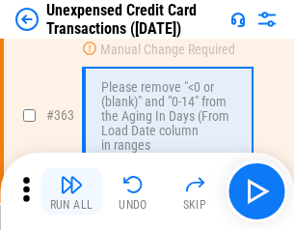
click at [71, 191] on img "button" at bounding box center [71, 184] width 23 height 23
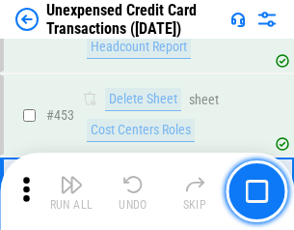
scroll to position [6584, 0]
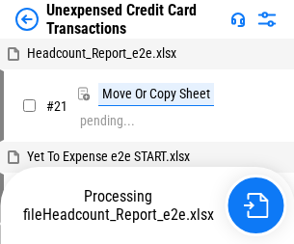
scroll to position [30, 0]
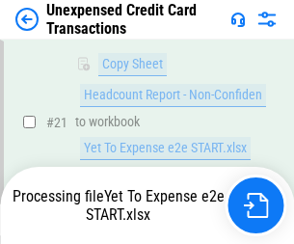
scroll to position [314, 0]
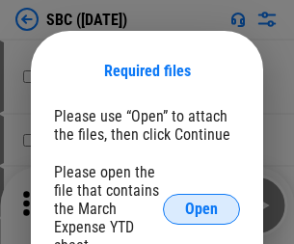
click at [202, 209] on span "Open" at bounding box center [201, 209] width 33 height 15
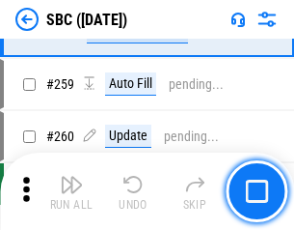
scroll to position [3772, 0]
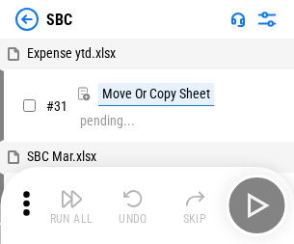
scroll to position [19, 0]
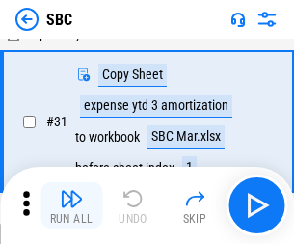
click at [71, 206] on img "button" at bounding box center [71, 198] width 23 height 23
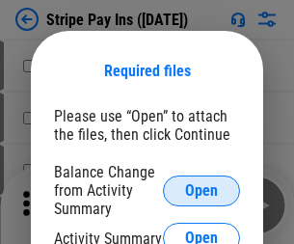
click at [202, 190] on span "Open" at bounding box center [201, 190] width 33 height 15
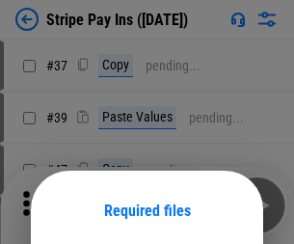
scroll to position [140, 0]
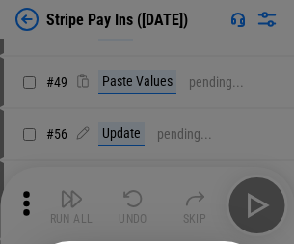
scroll to position [350, 0]
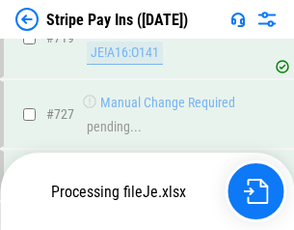
scroll to position [10008, 0]
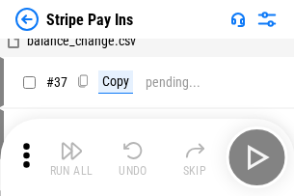
click at [71, 157] on img "button" at bounding box center [71, 150] width 23 height 23
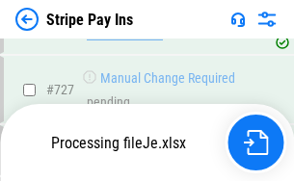
scroll to position [9966, 0]
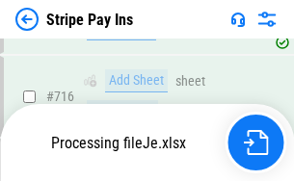
scroll to position [9966, 0]
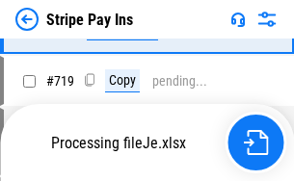
scroll to position [9966, 0]
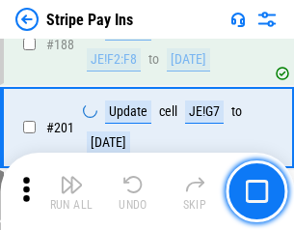
scroll to position [2749, 0]
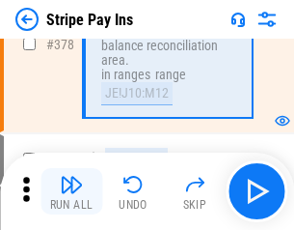
click at [71, 191] on img "button" at bounding box center [71, 184] width 23 height 23
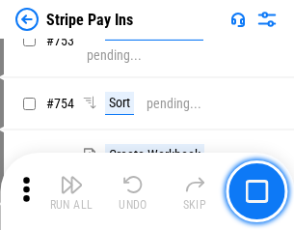
scroll to position [9942, 0]
